Goal: Navigation & Orientation: Find specific page/section

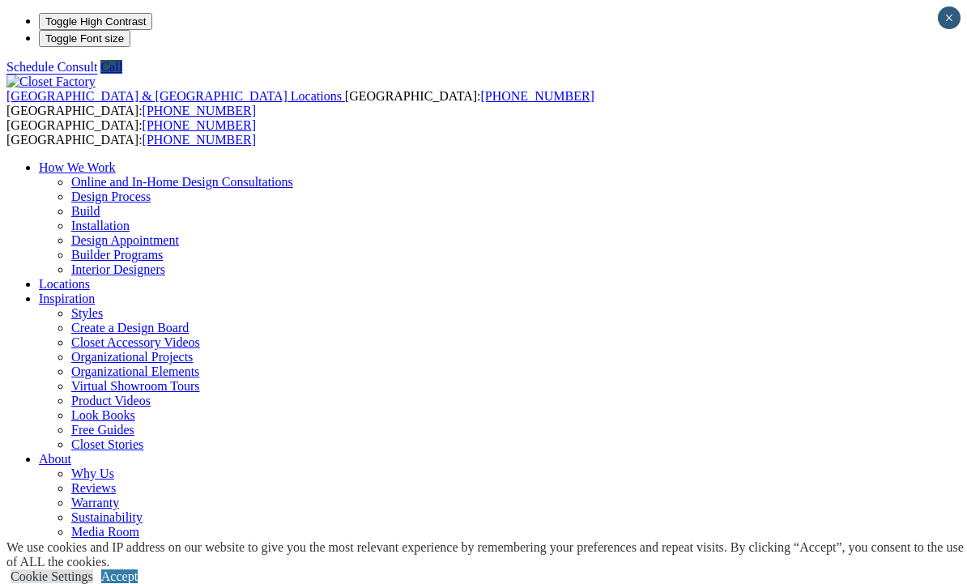
click at [138, 570] on link "Accept" at bounding box center [119, 577] width 36 height 14
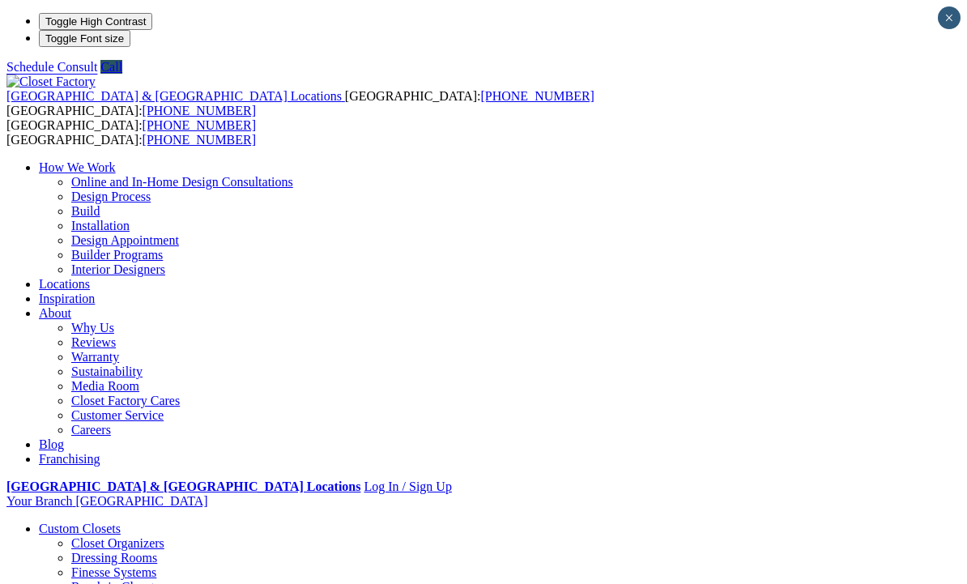
click at [71, 551] on link "Dressing Rooms" at bounding box center [114, 558] width 86 height 14
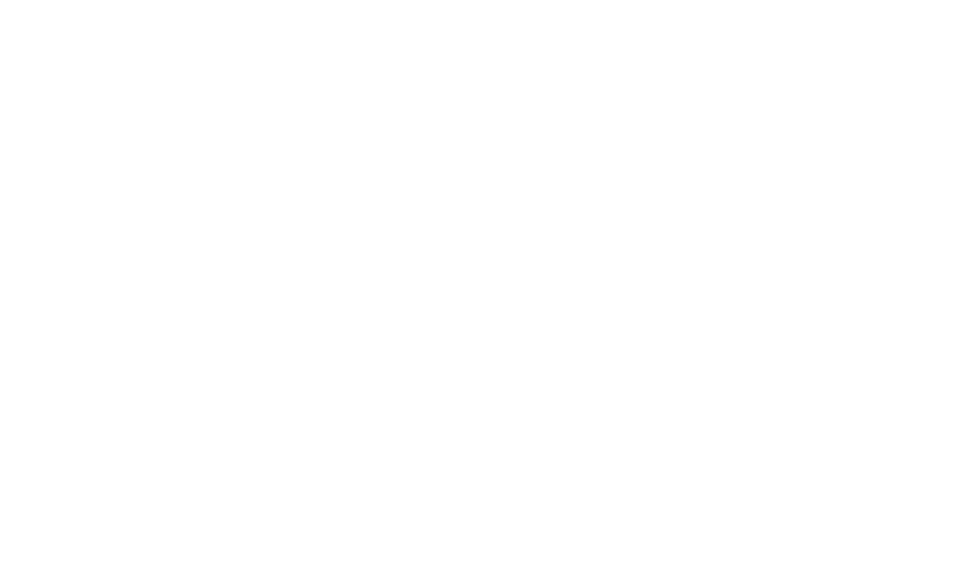
scroll to position [3665, 0]
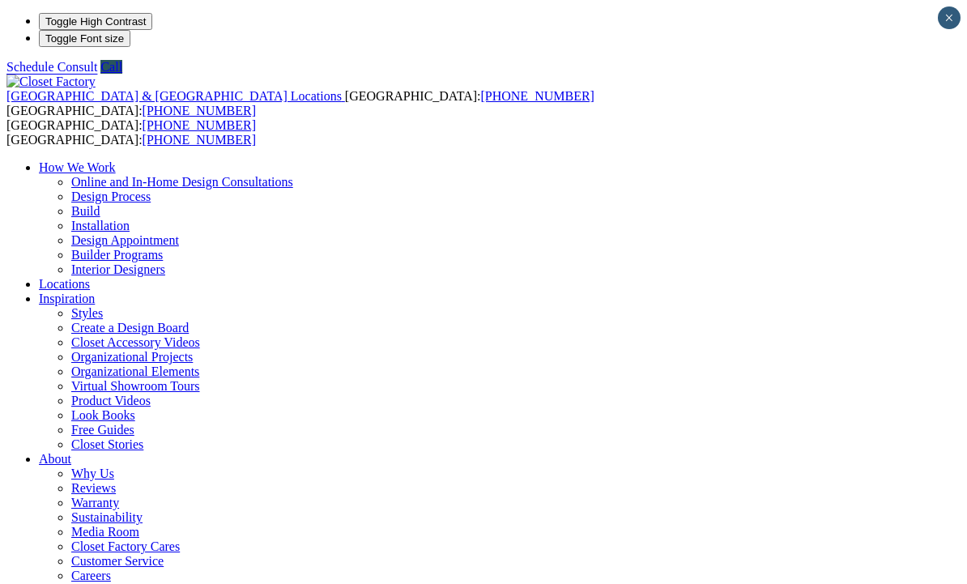
click at [200, 335] on link "Closet Accessory Videos" at bounding box center [135, 342] width 129 height 14
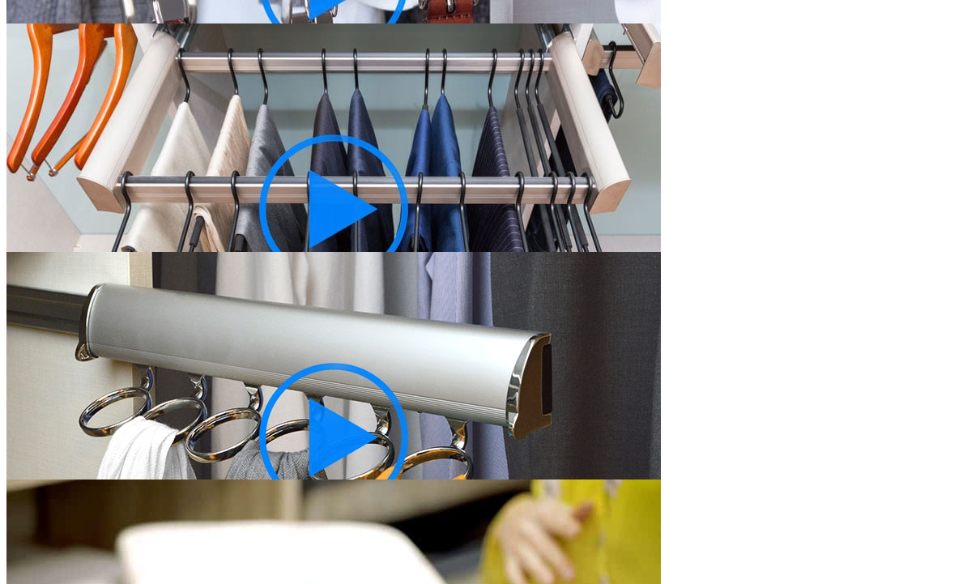
scroll to position [1318, 0]
